Goal: Navigation & Orientation: Find specific page/section

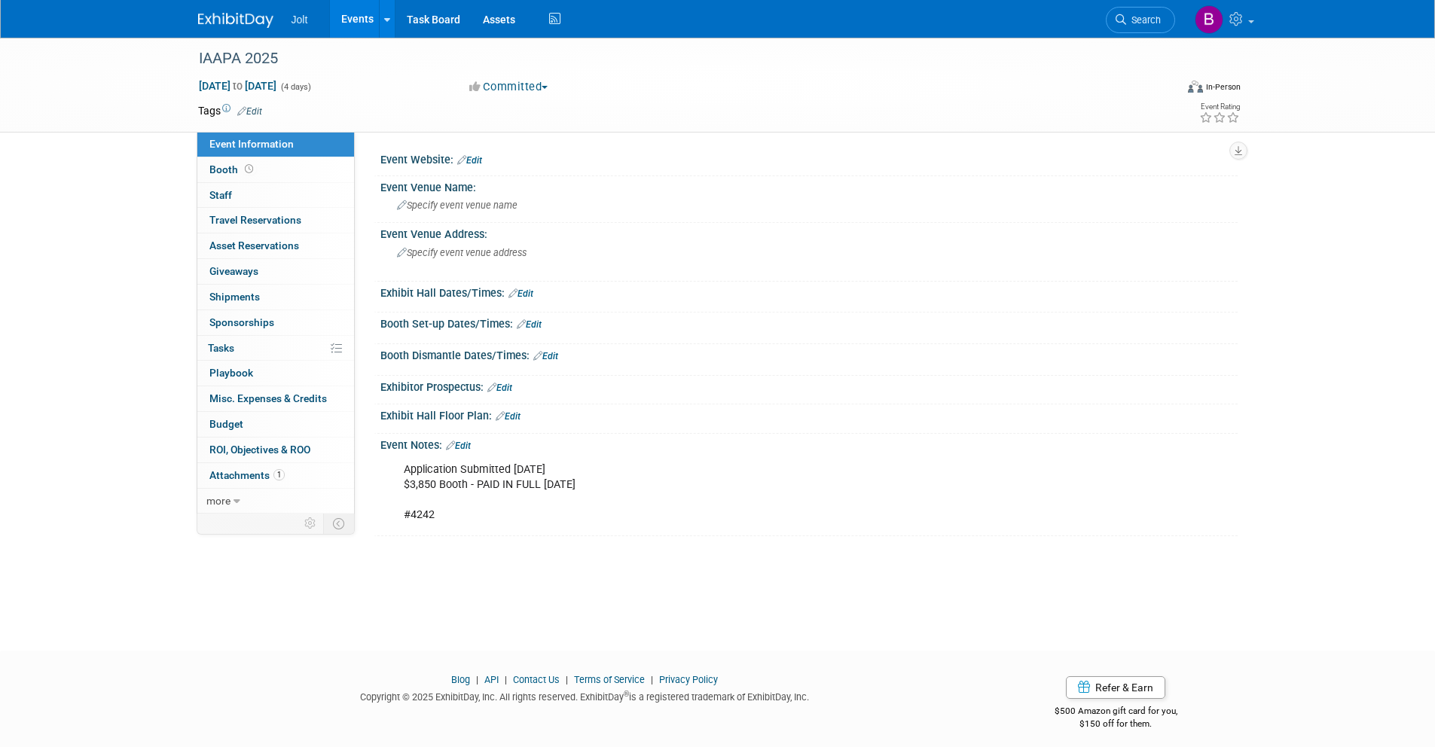
click at [255, 22] on img at bounding box center [235, 20] width 75 height 15
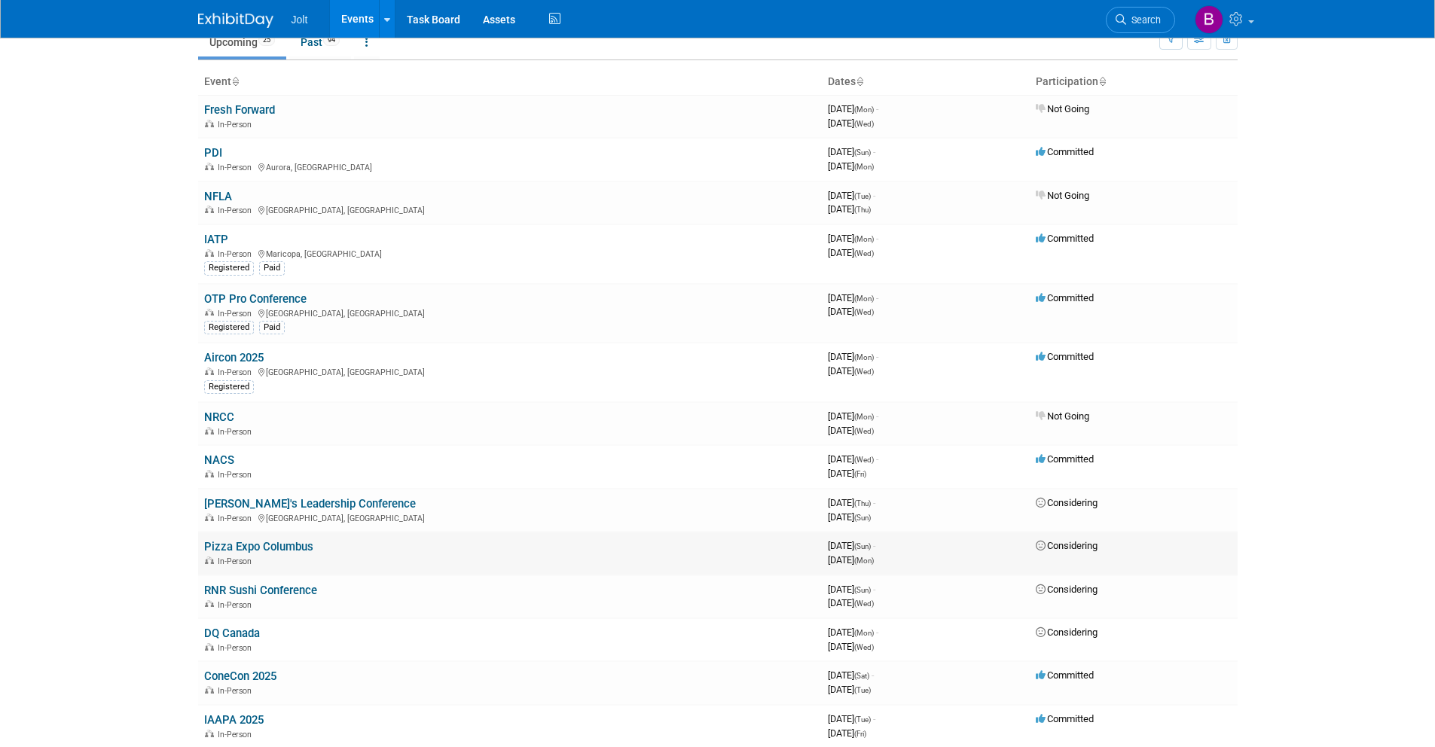
scroll to position [256, 0]
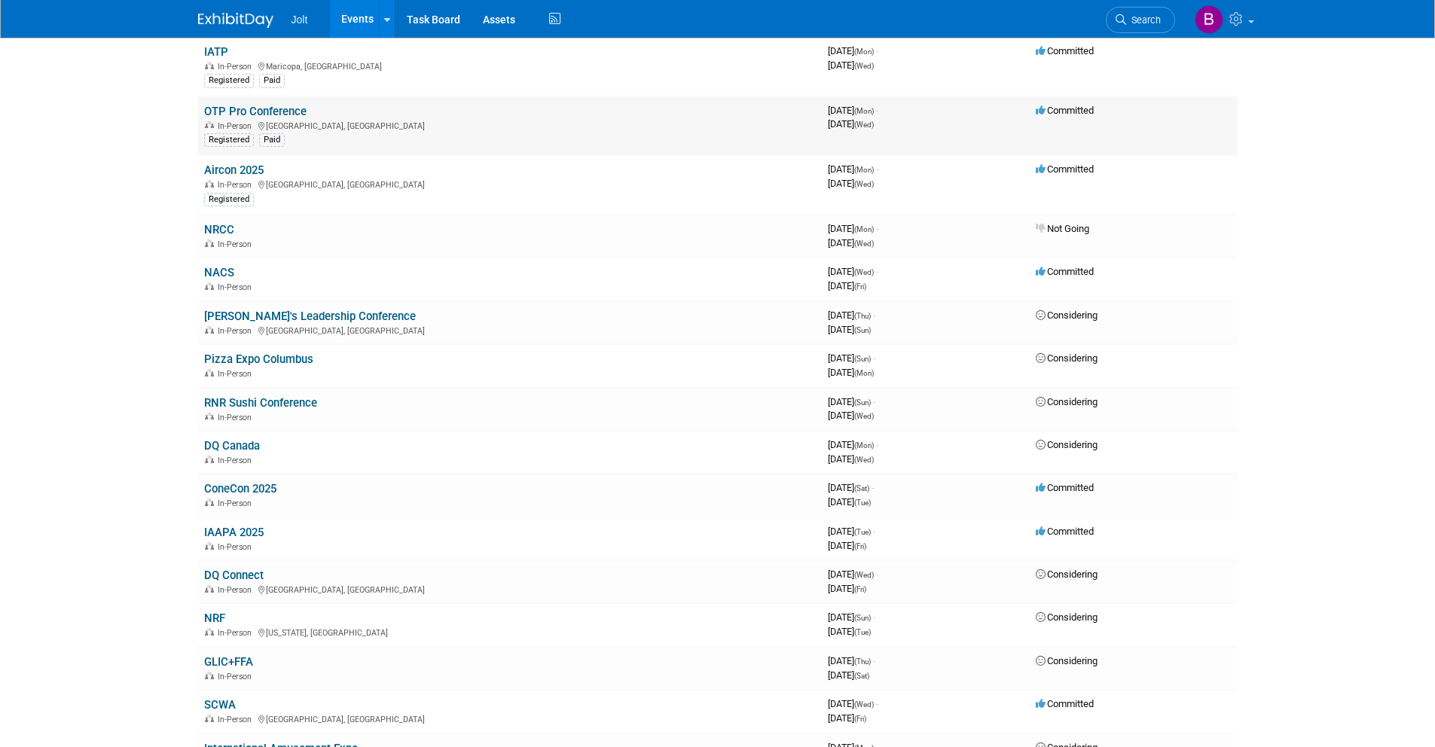
click at [279, 110] on link "OTP Pro Conference" at bounding box center [255, 112] width 102 height 14
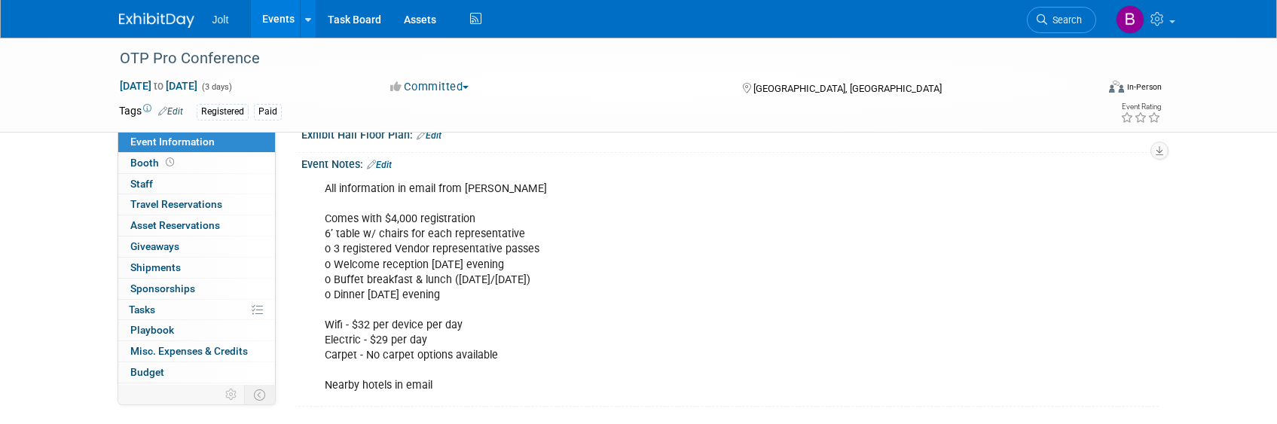
scroll to position [301, 0]
